Goal: Task Accomplishment & Management: Use online tool/utility

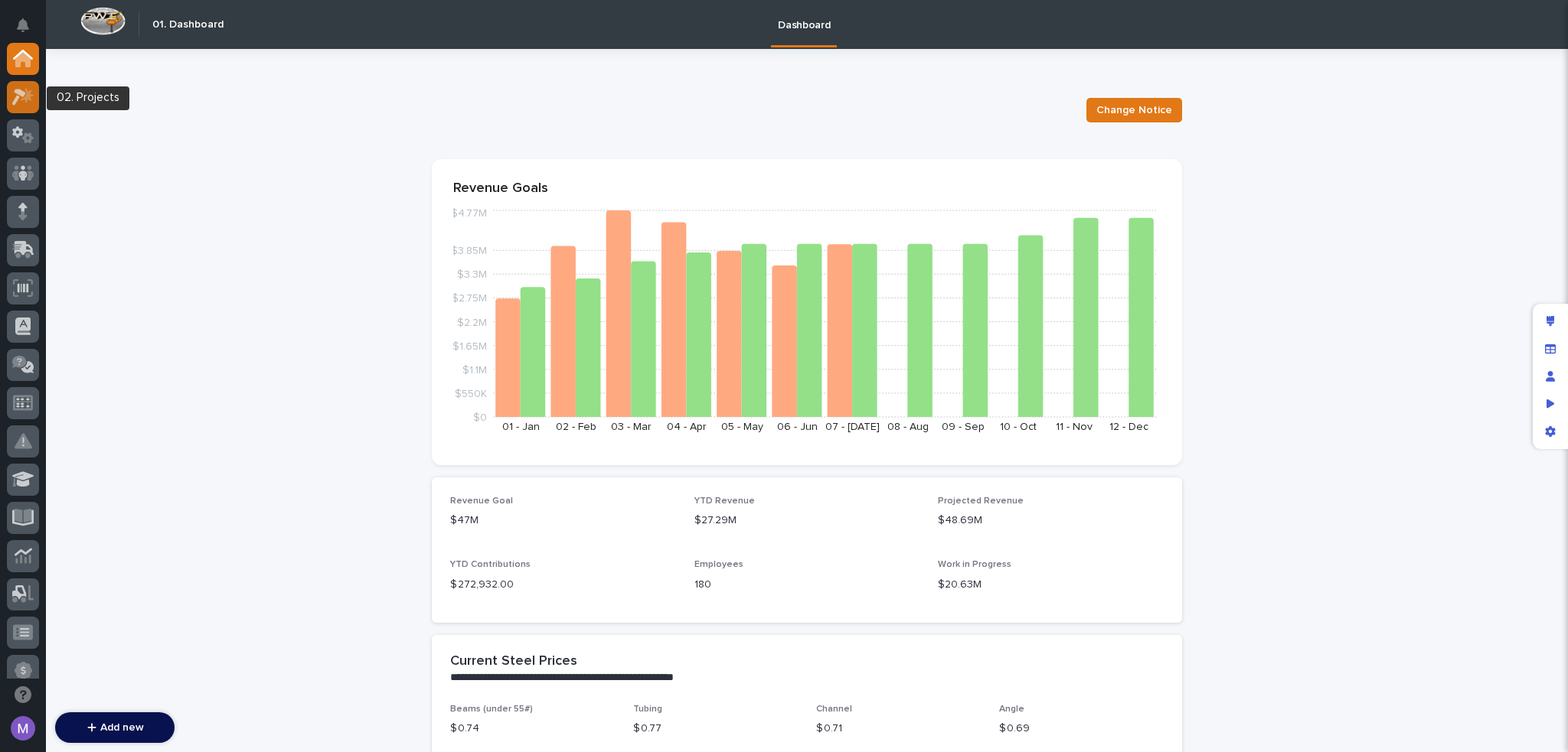
click at [19, 93] on icon at bounding box center [19, 97] width 13 height 17
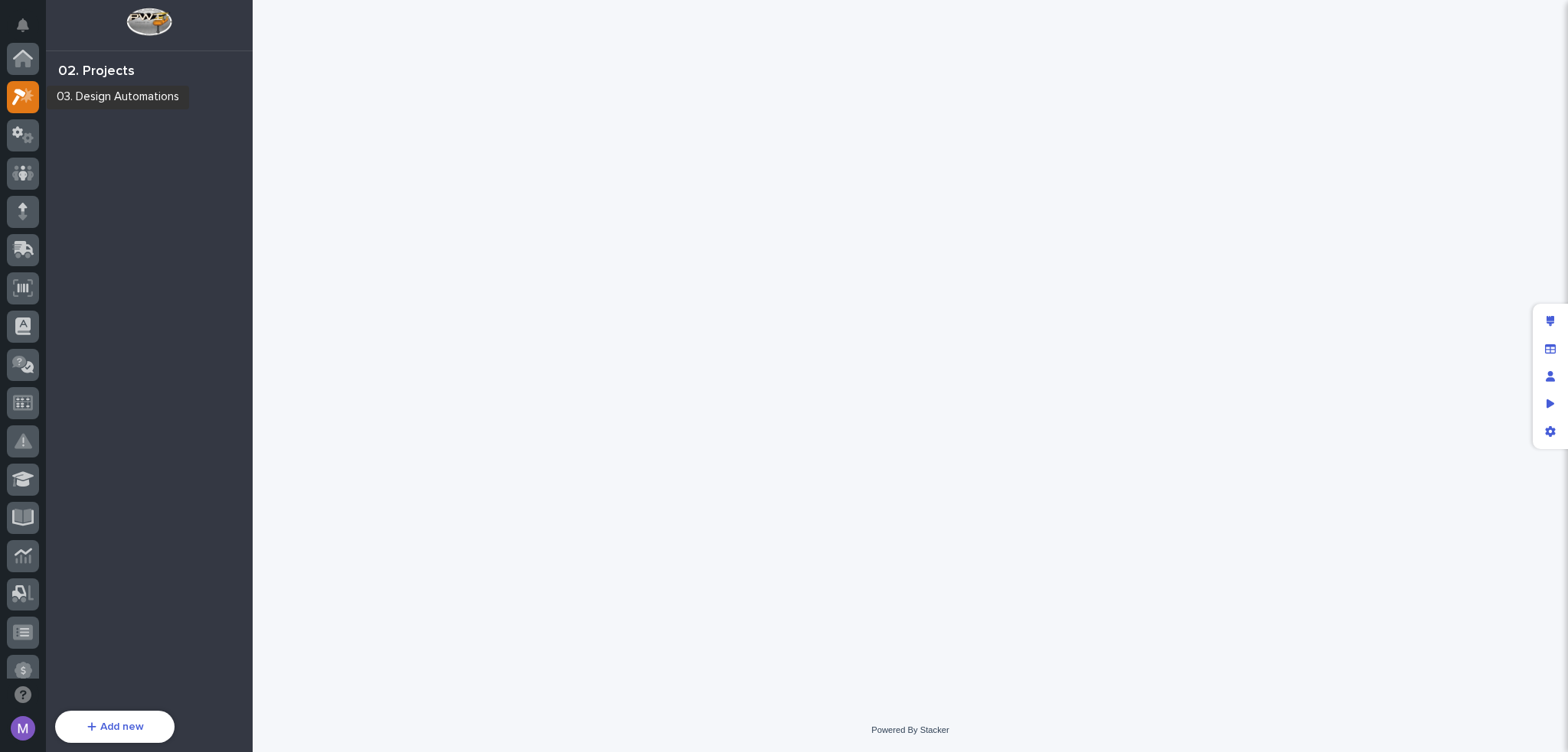
scroll to position [38, 0]
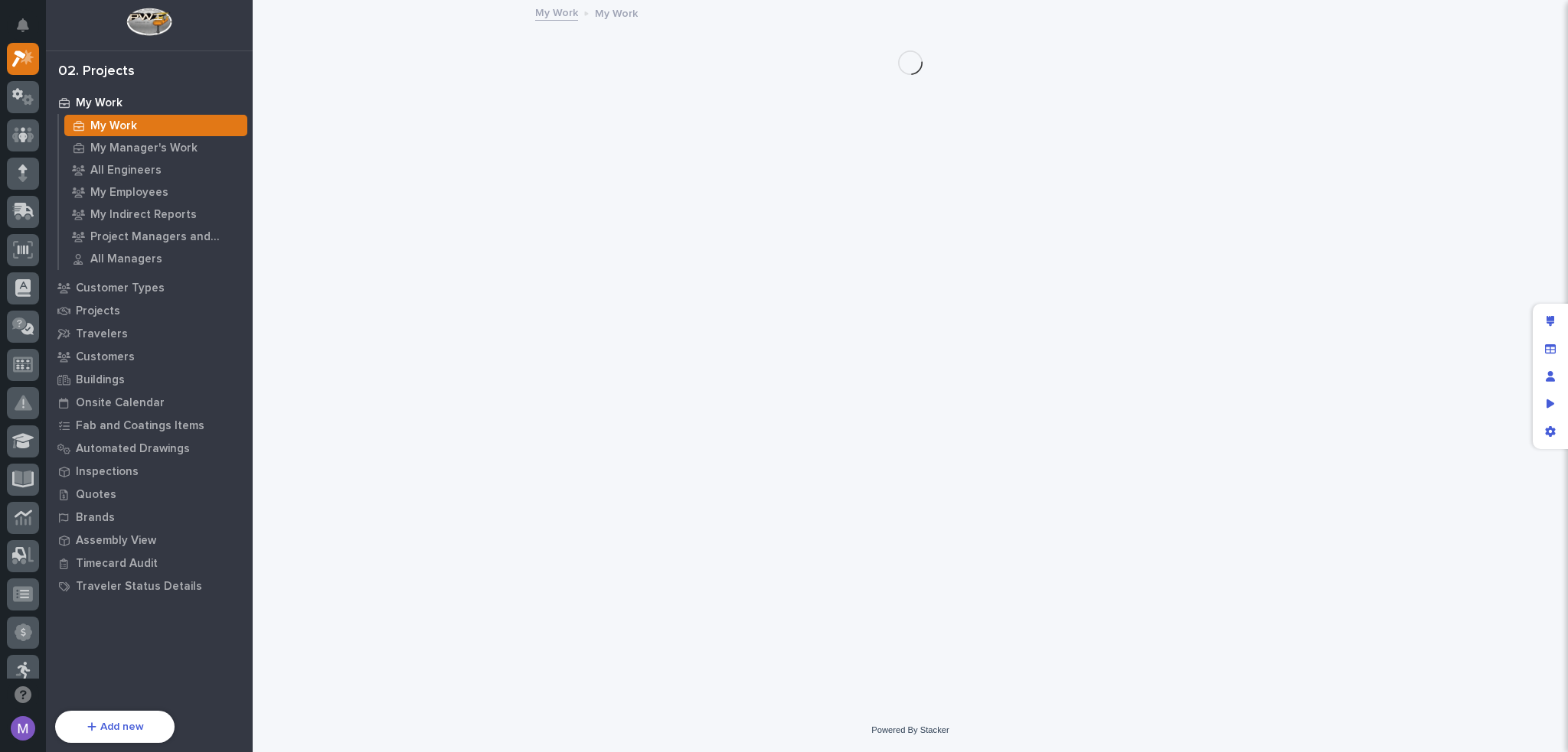
click at [105, 299] on link "Projects" at bounding box center [148, 310] width 207 height 23
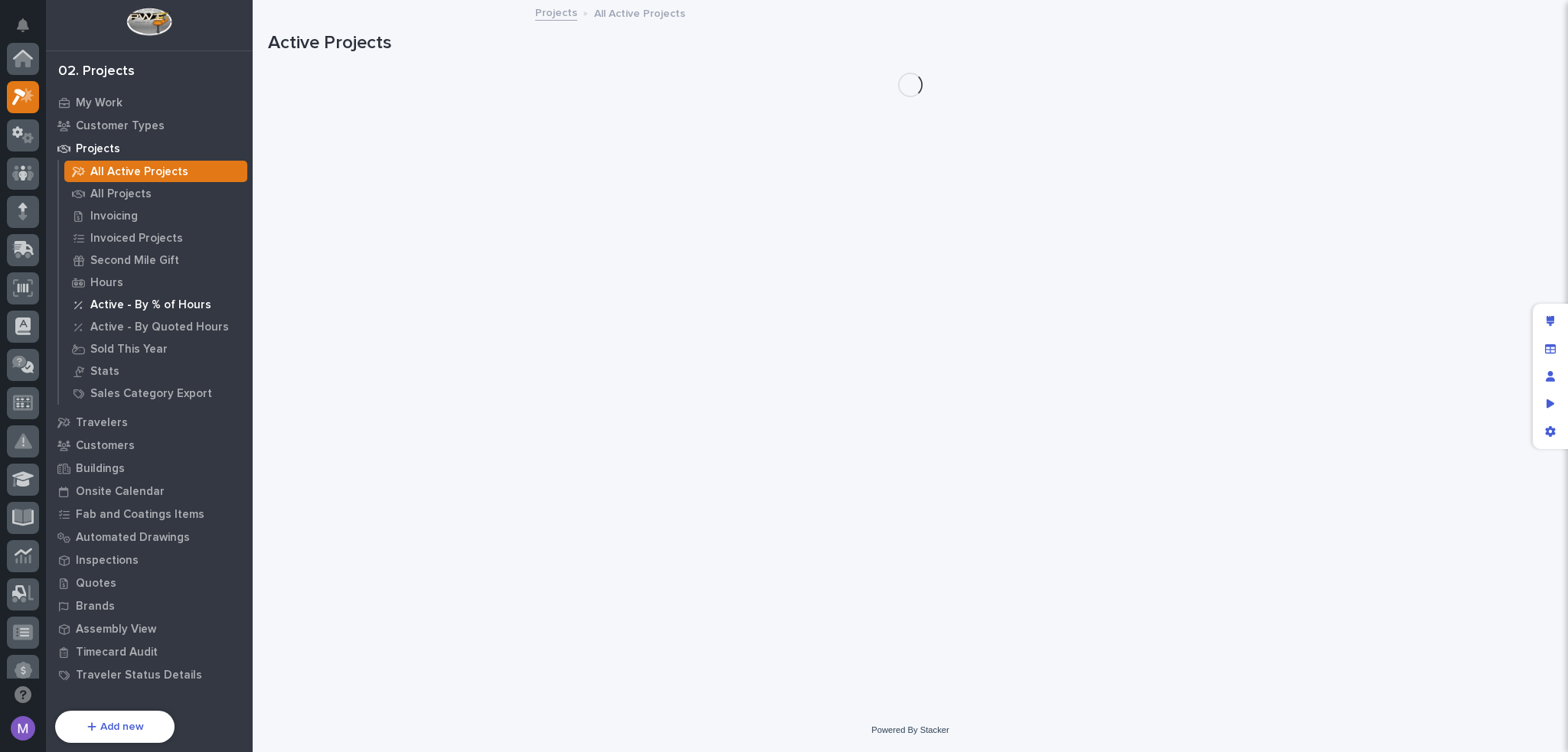
scroll to position [38, 0]
click at [108, 310] on p "Active - By % of Hours" at bounding box center [150, 305] width 121 height 13
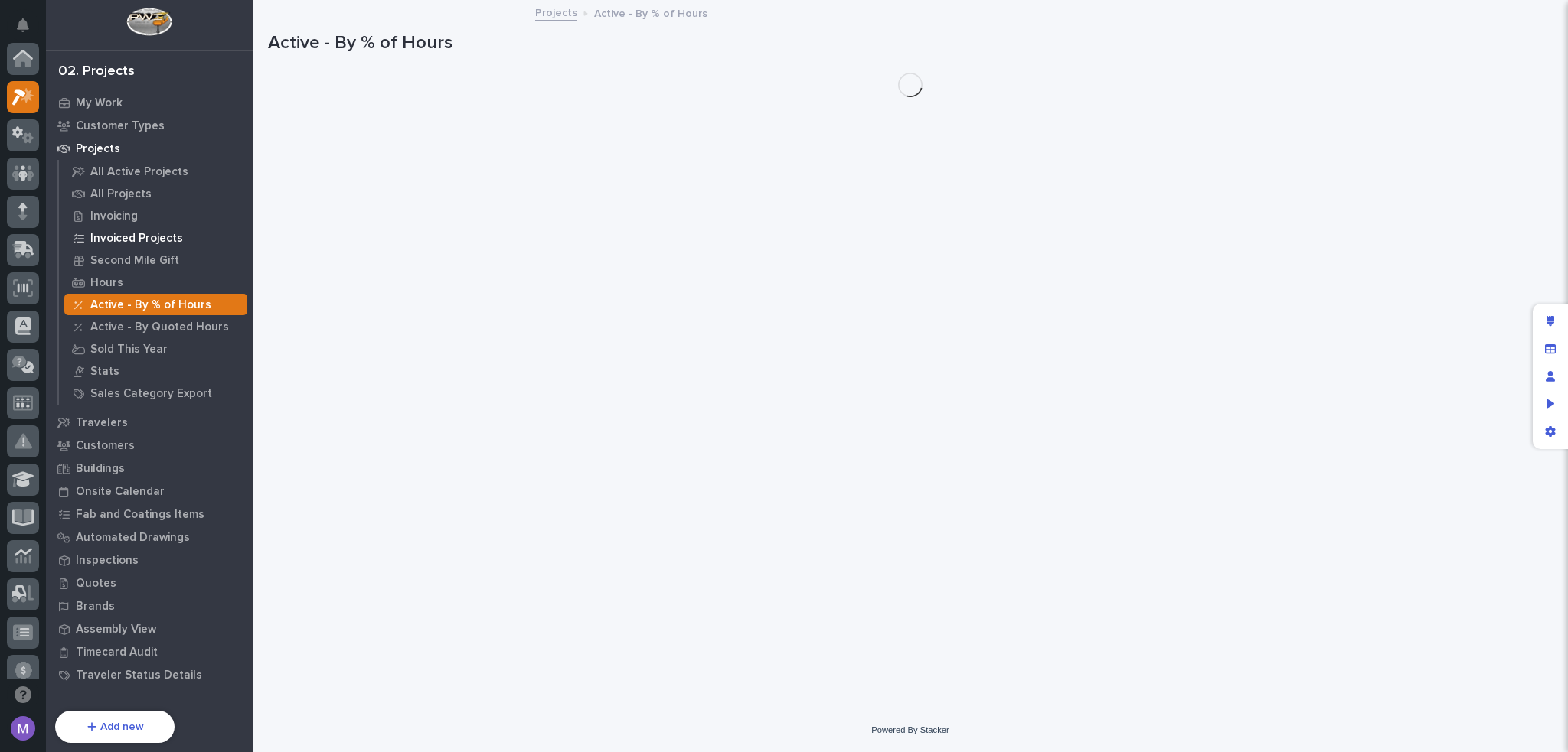
scroll to position [38, 0]
click at [131, 174] on p "All Active Projects" at bounding box center [139, 172] width 98 height 13
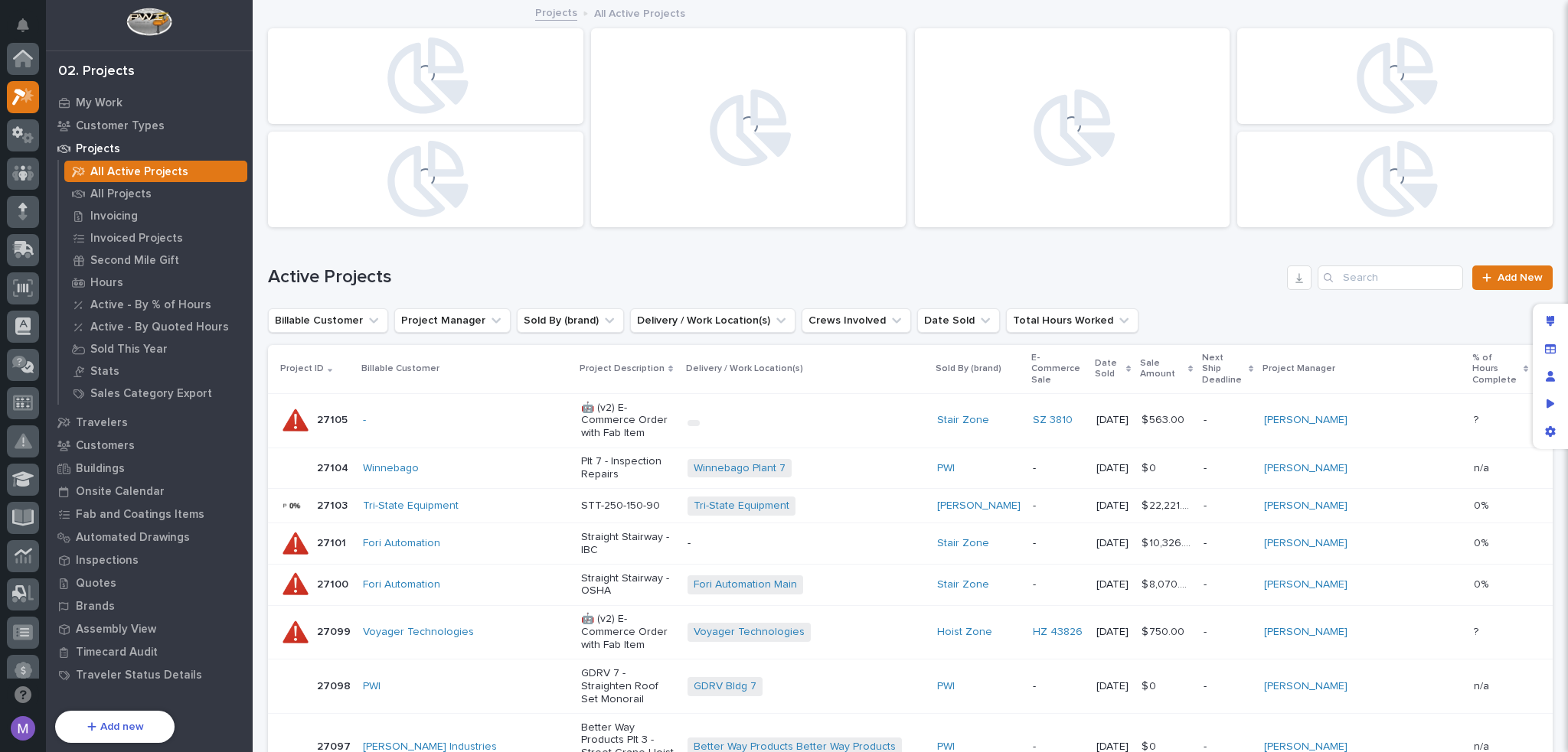
scroll to position [38, 0]
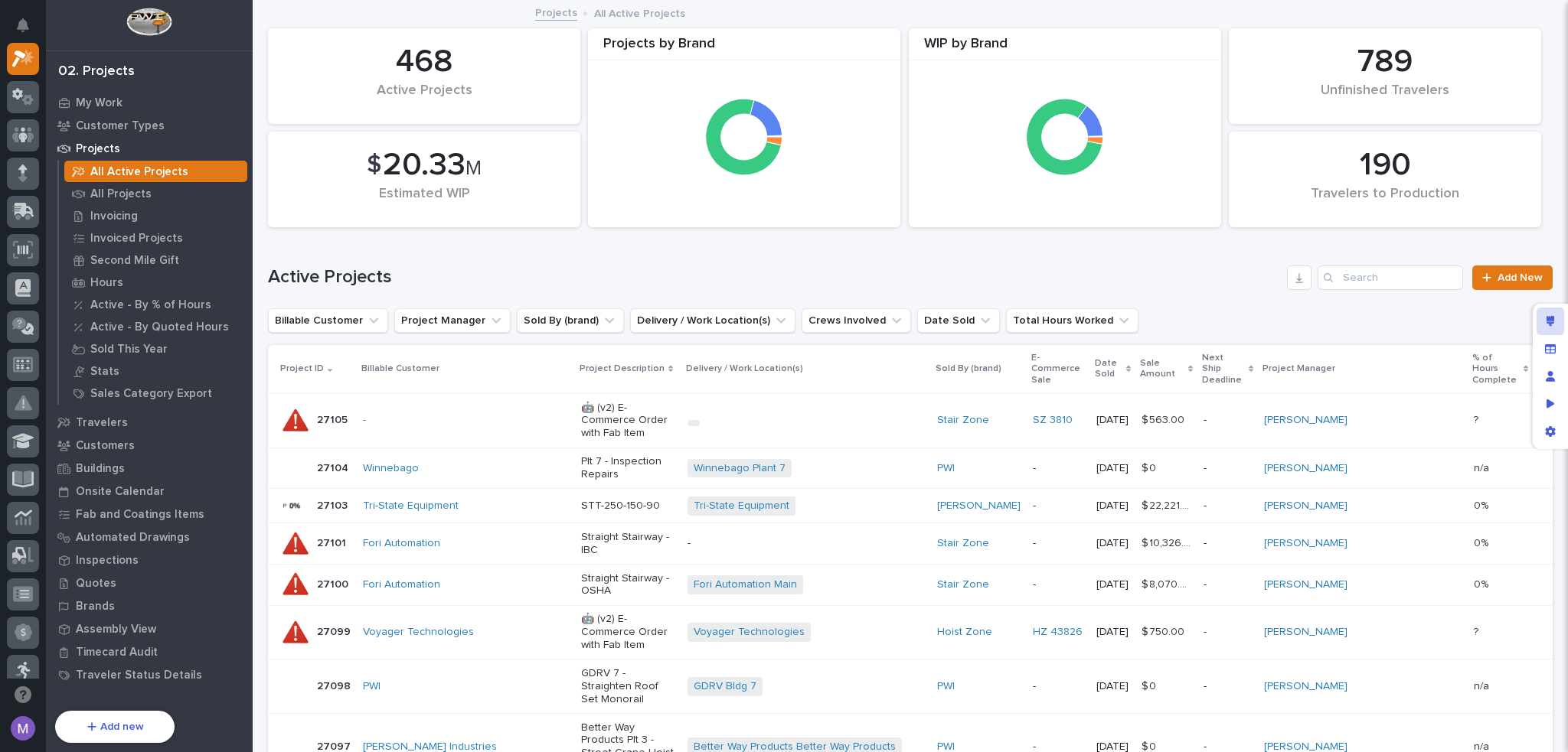
click at [1554, 314] on div "Edit layout" at bounding box center [1549, 321] width 28 height 28
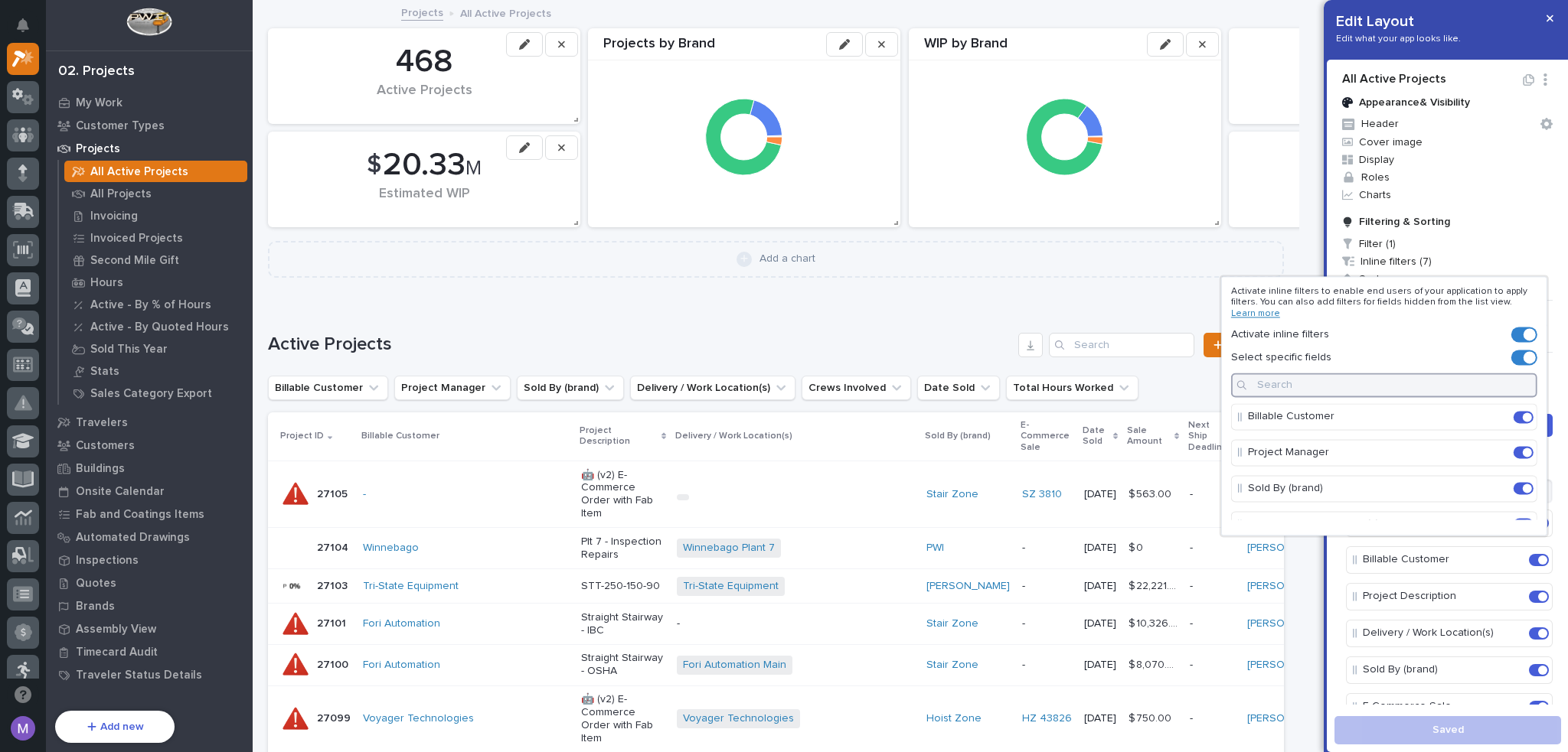
click at [1383, 384] on input at bounding box center [1383, 385] width 306 height 24
click at [1522, 416] on span at bounding box center [1519, 416] width 9 height 9
type input "comm"
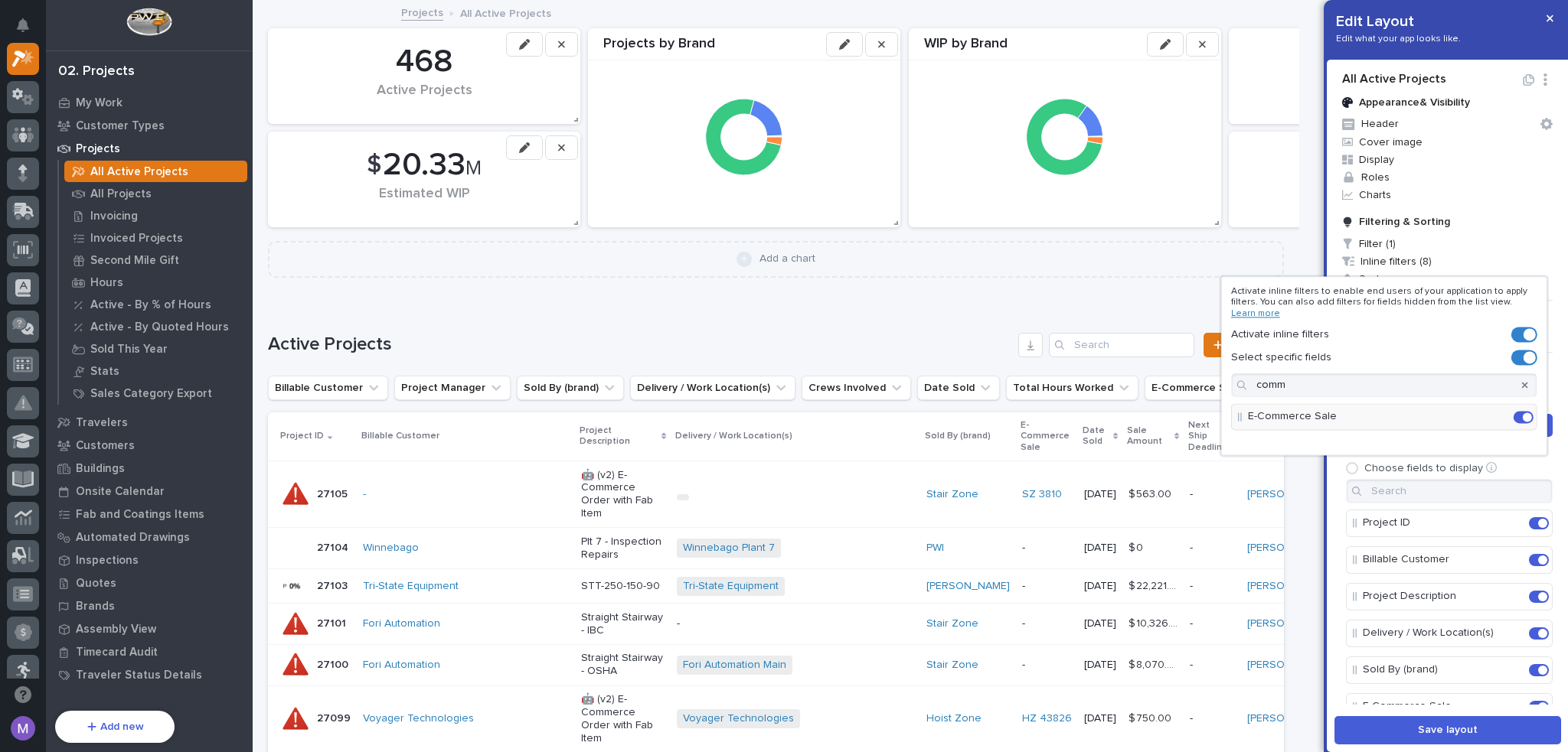
click at [1479, 740] on div at bounding box center [784, 376] width 1568 height 752
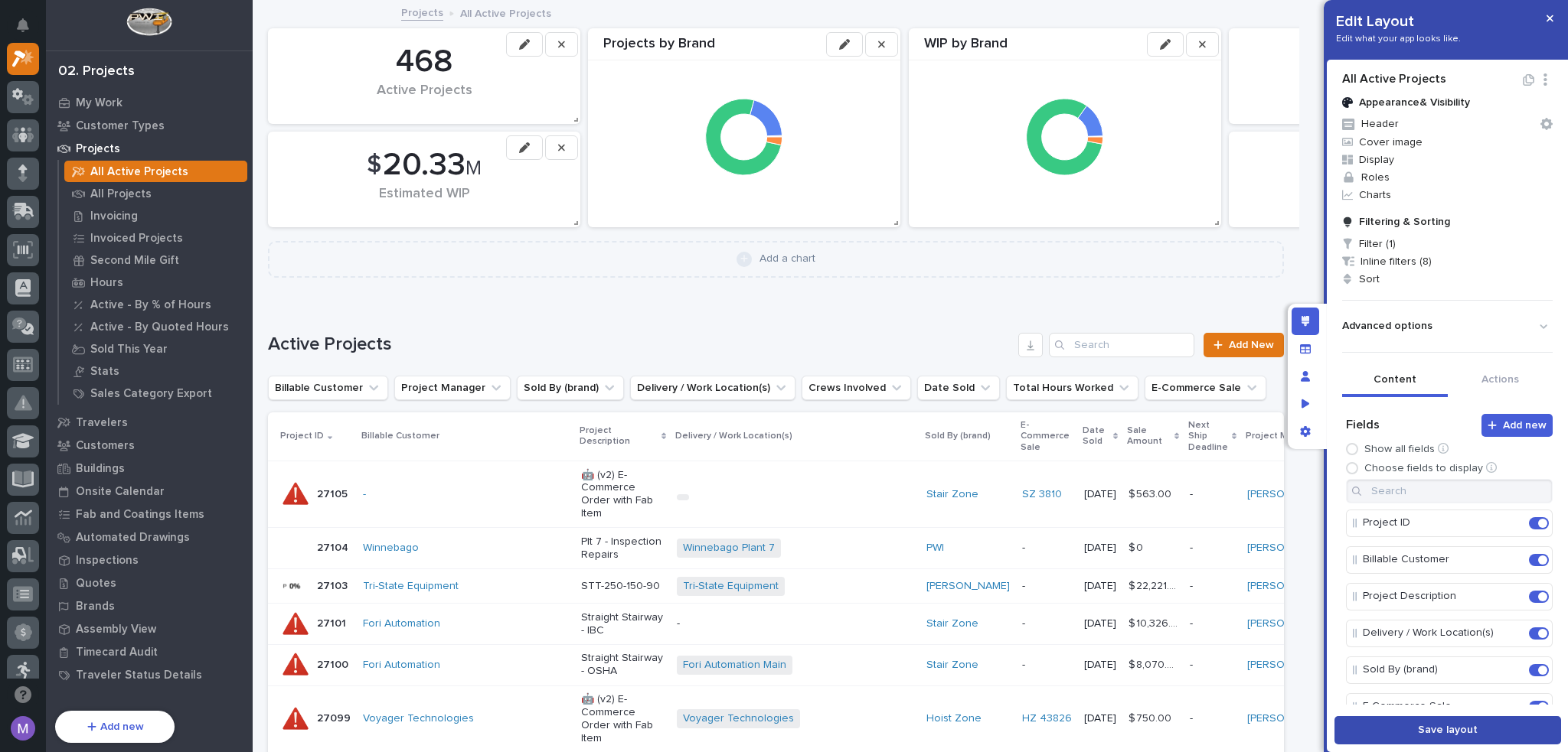
click at [1479, 739] on button "Save layout" at bounding box center [1447, 730] width 227 height 29
click at [1311, 333] on div "Edit layout" at bounding box center [1305, 321] width 28 height 28
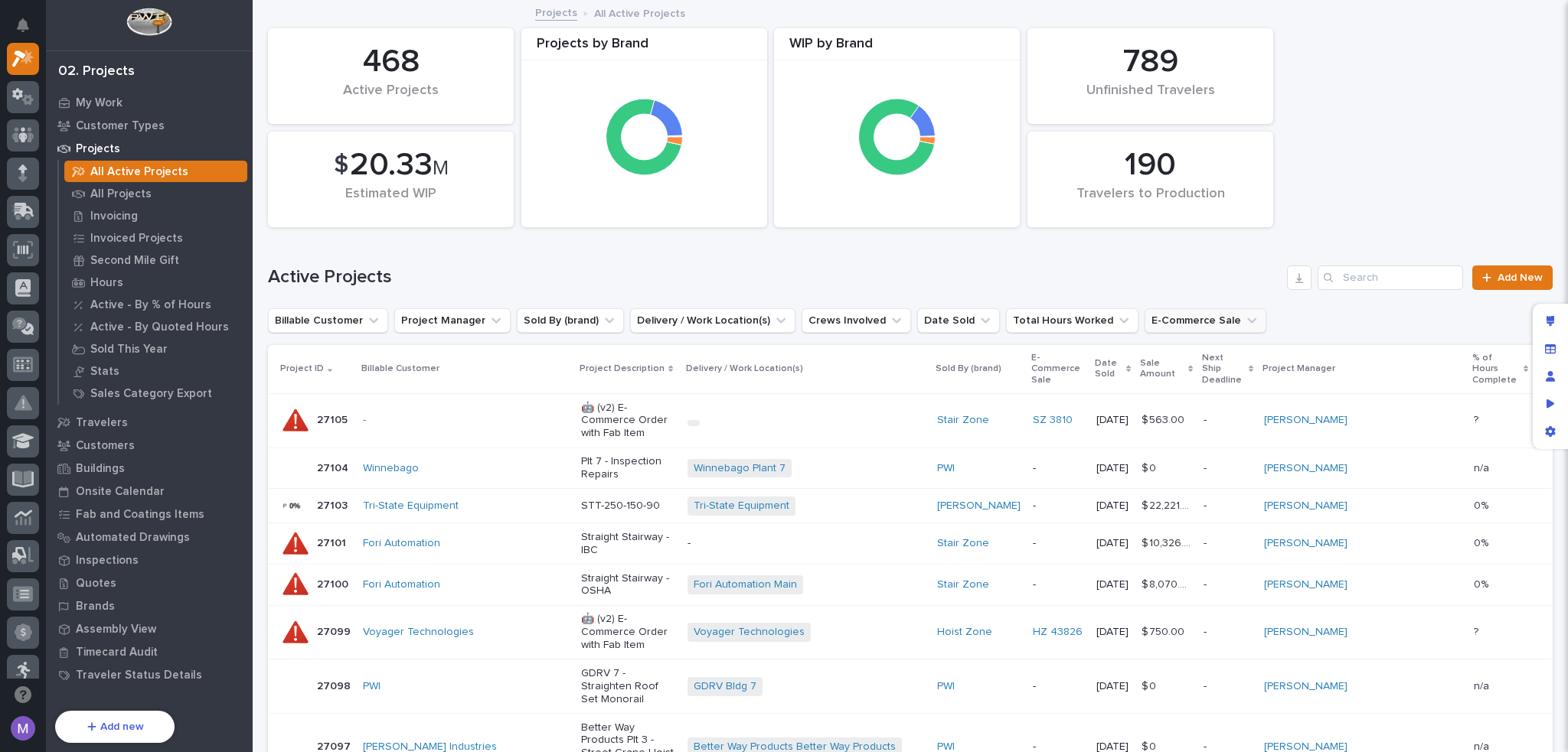
click at [1244, 325] on icon "E-Commerce Sale" at bounding box center [1252, 320] width 15 height 15
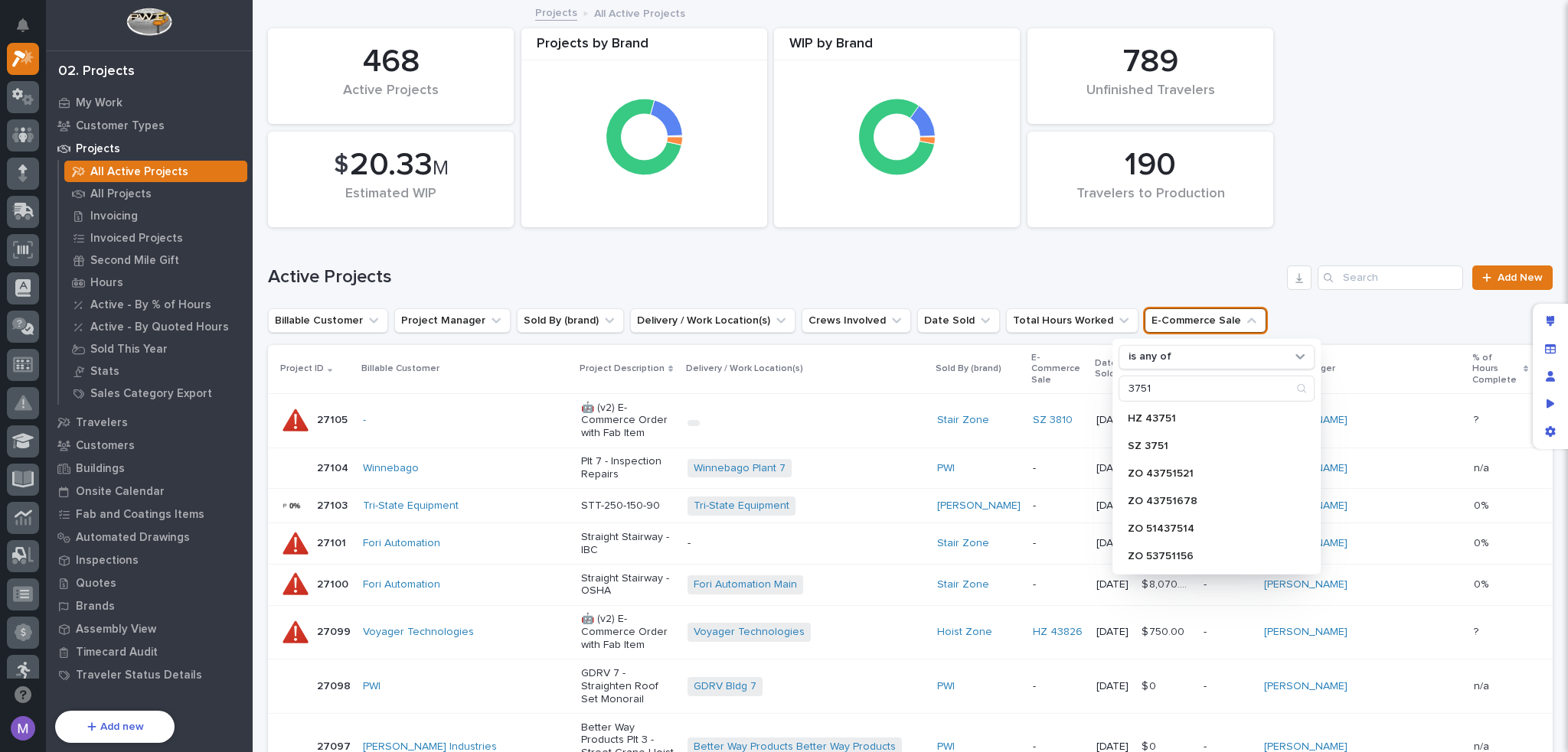
type input "3751"
click at [1181, 441] on p "SZ 3751" at bounding box center [1209, 446] width 162 height 11
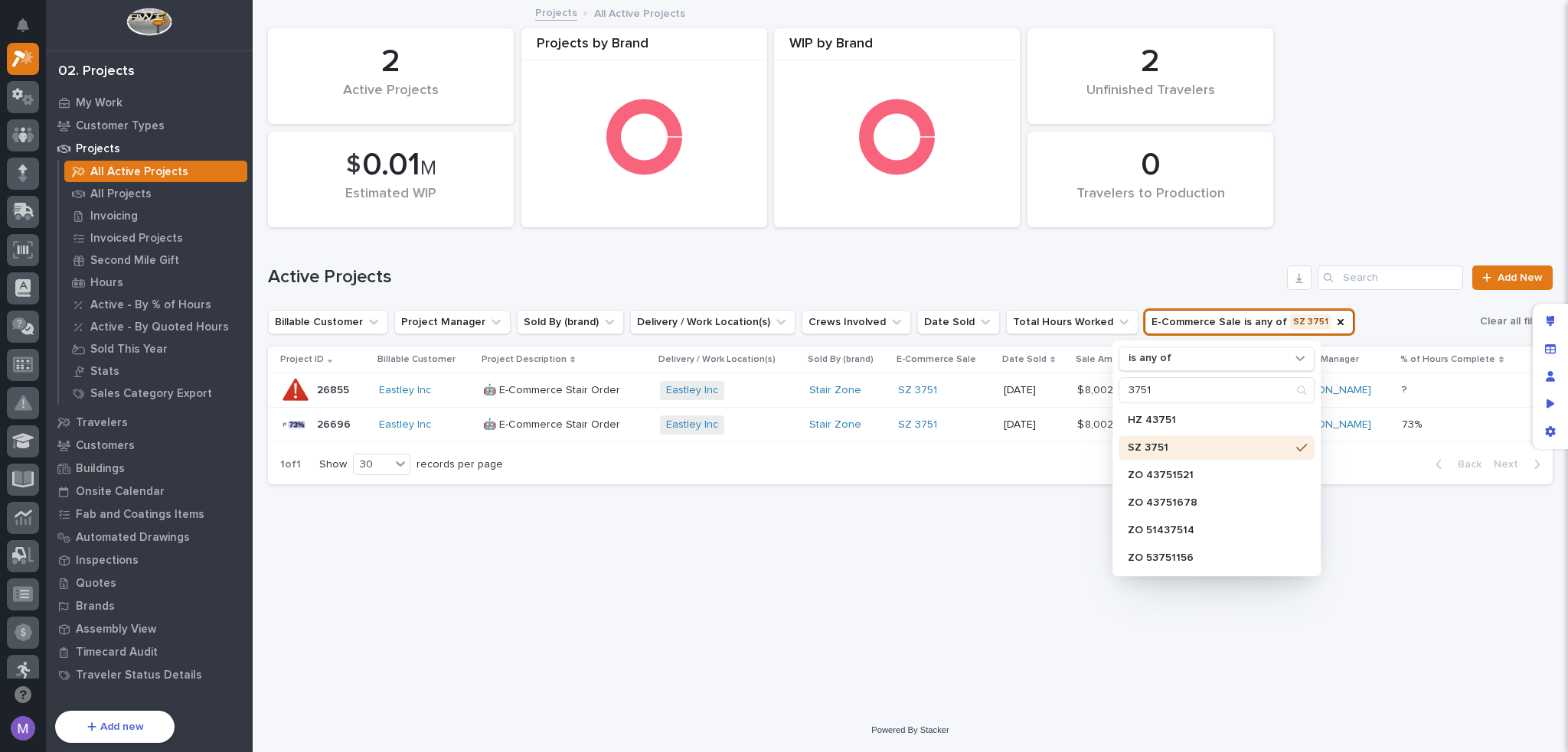
click at [1176, 286] on h1 "Active Projects" at bounding box center [774, 277] width 1013 height 22
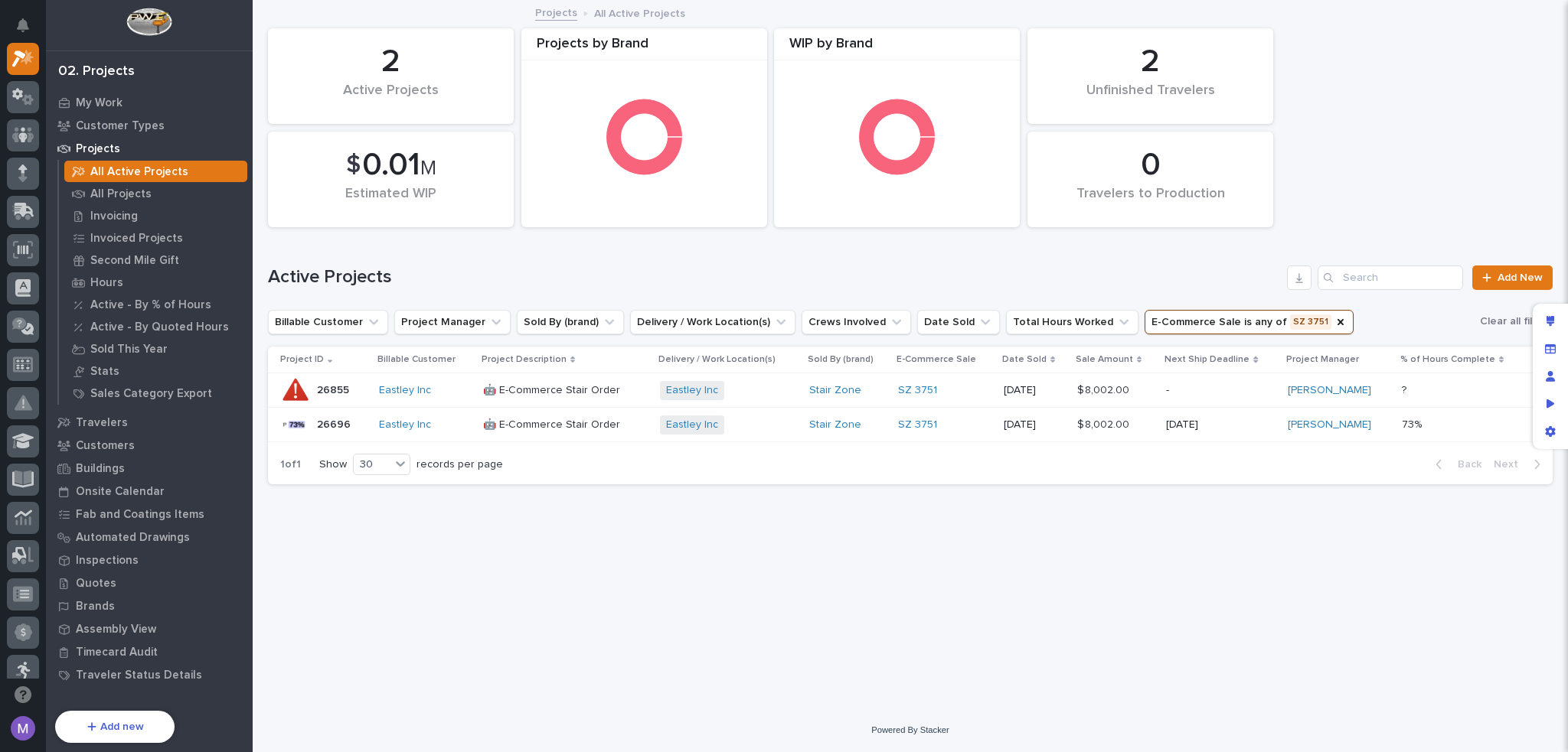
click at [567, 381] on div "🤖 E-Commerce Stair Order" at bounding box center [565, 389] width 164 height 16
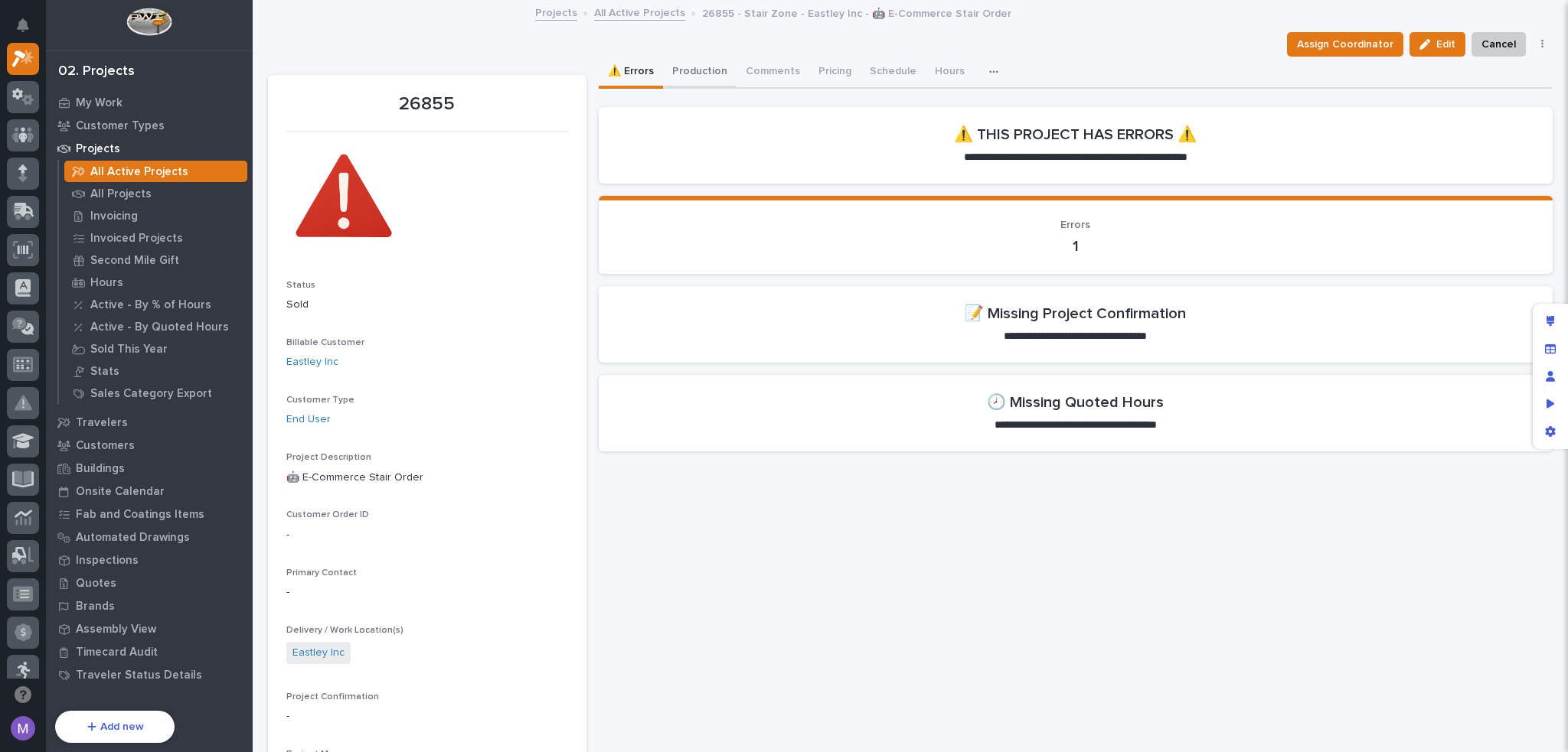
click at [671, 62] on button "Production" at bounding box center [699, 73] width 73 height 32
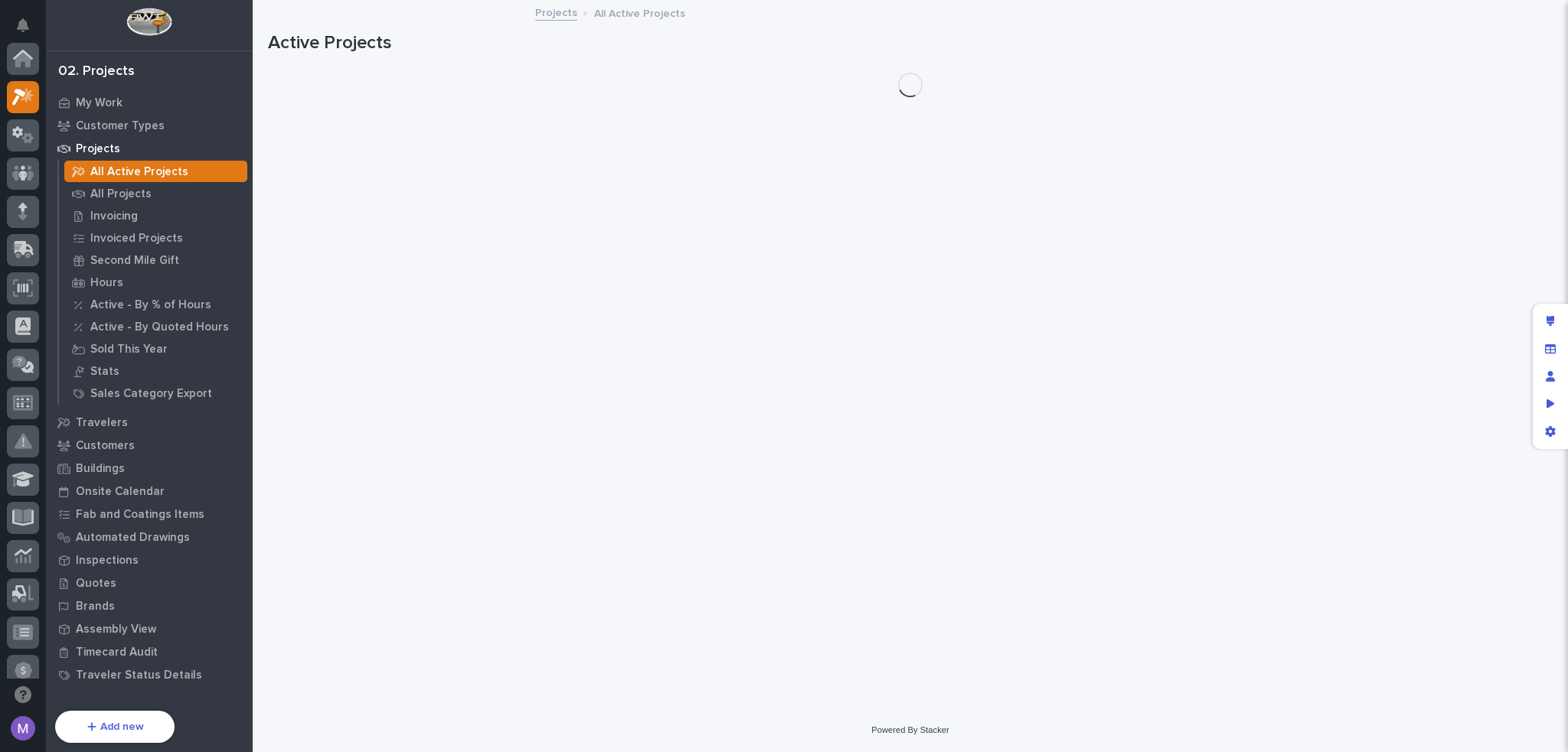
scroll to position [38, 0]
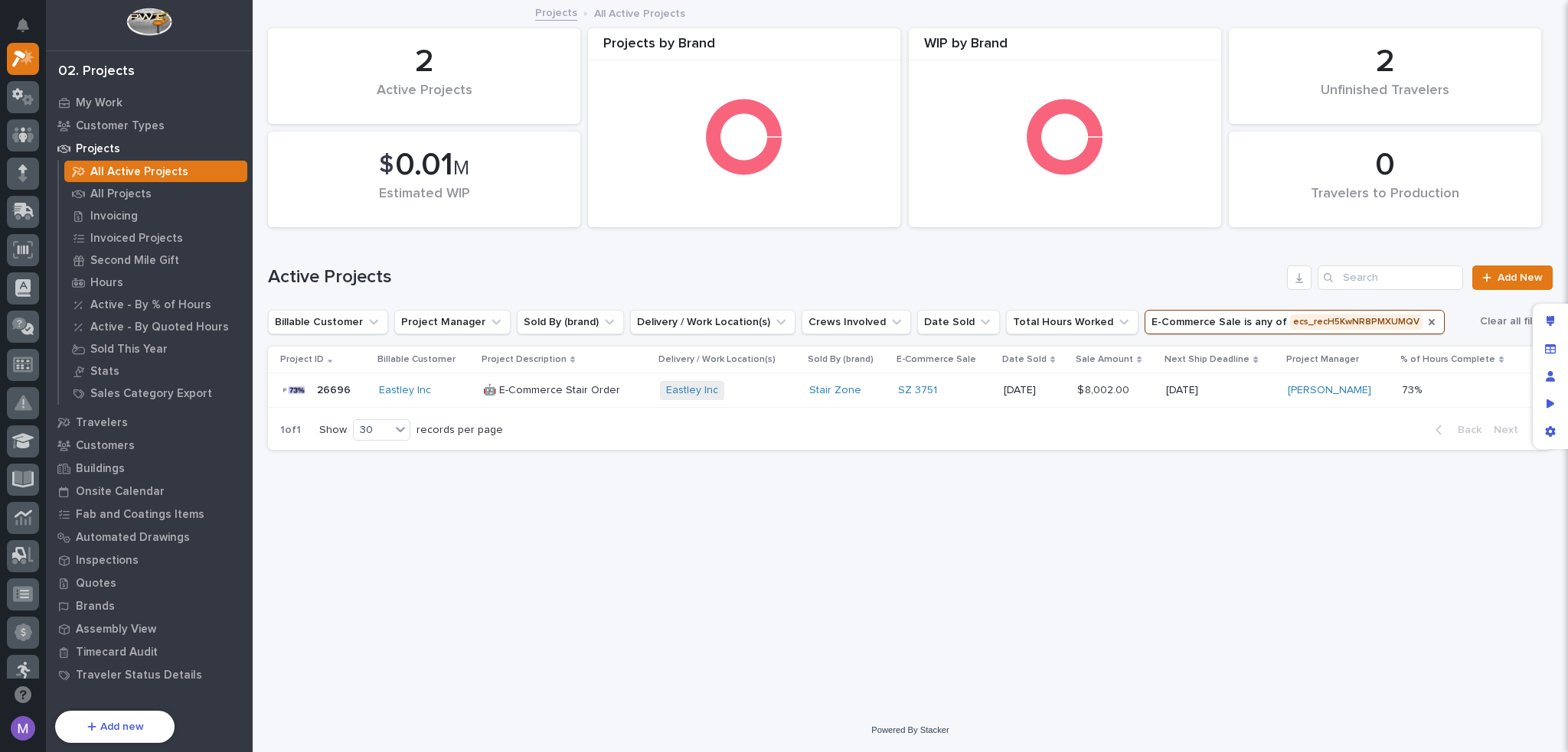
click at [1425, 322] on icon "E-Commerce Sale" at bounding box center [1431, 322] width 13 height 13
